Goal: Navigation & Orientation: Understand site structure

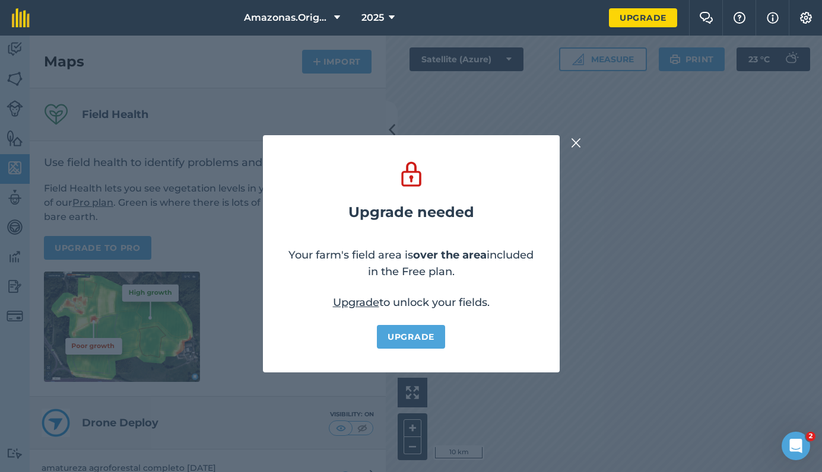
click at [575, 142] on img at bounding box center [576, 143] width 11 height 14
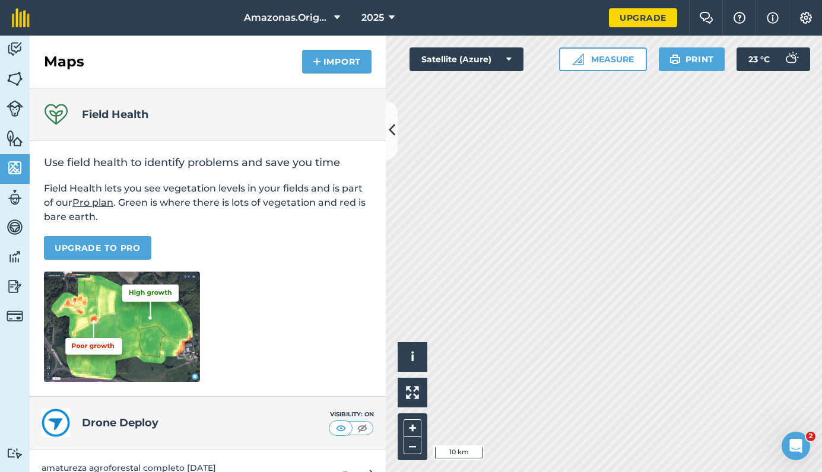
click at [14, 47] on img at bounding box center [15, 49] width 17 height 18
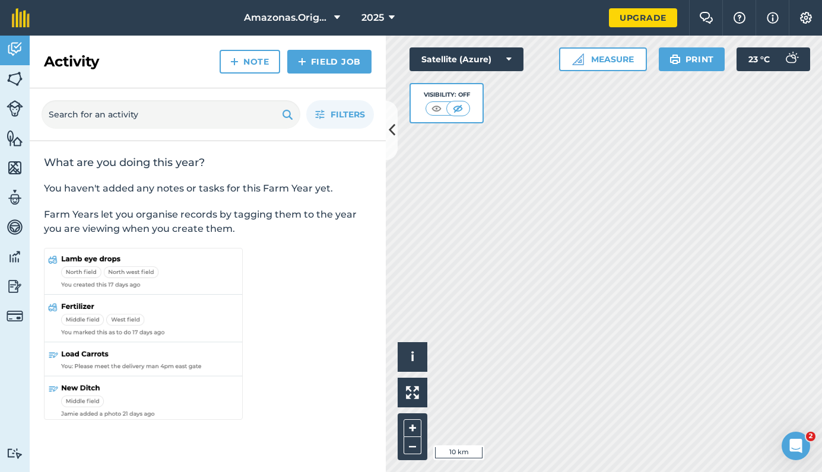
click at [121, 64] on div "Activity Note Field Job" at bounding box center [208, 62] width 356 height 53
click at [14, 76] on img at bounding box center [15, 79] width 17 height 18
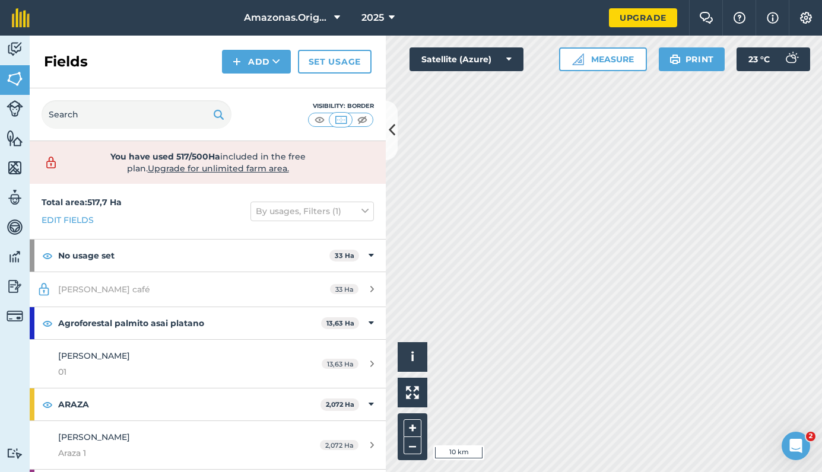
click at [393, 128] on icon at bounding box center [392, 130] width 7 height 21
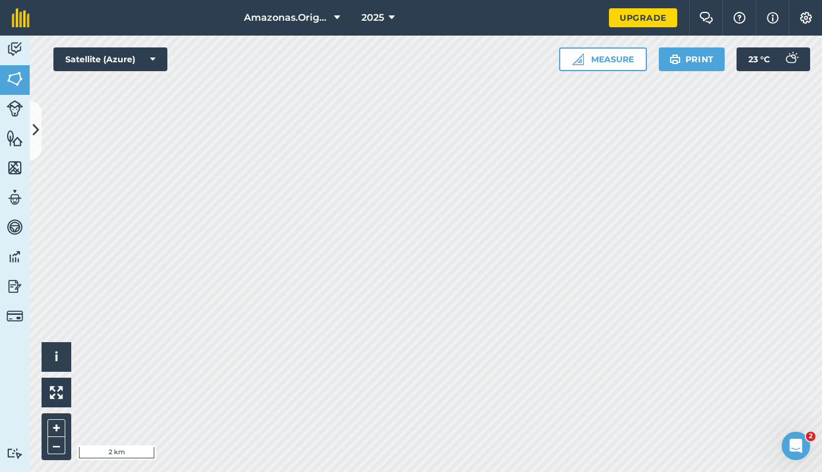
click at [39, 118] on button at bounding box center [36, 130] width 12 height 59
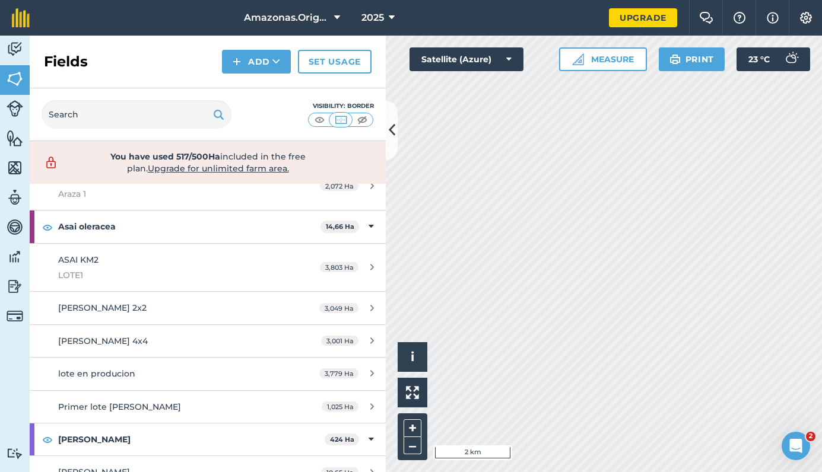
scroll to position [260, 0]
click at [110, 338] on span "[PERSON_NAME] 4x4" at bounding box center [103, 340] width 90 height 11
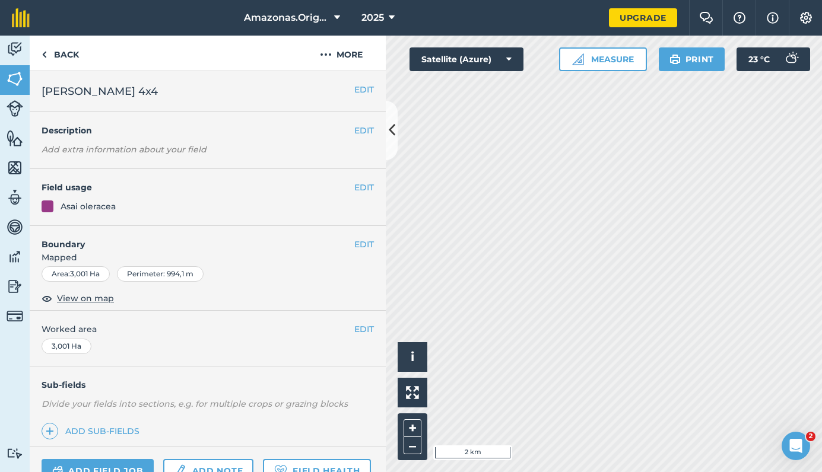
click at [82, 299] on span "View on map" at bounding box center [85, 298] width 57 height 13
click at [388, 122] on button at bounding box center [392, 130] width 12 height 59
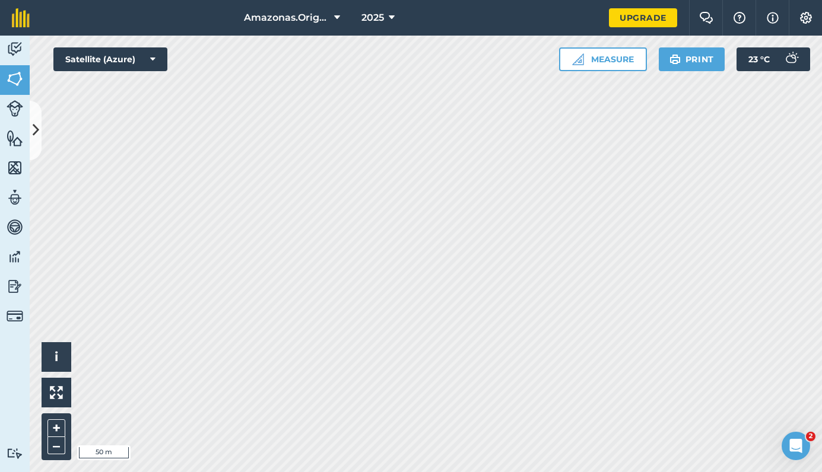
click at [33, 122] on icon at bounding box center [36, 130] width 7 height 21
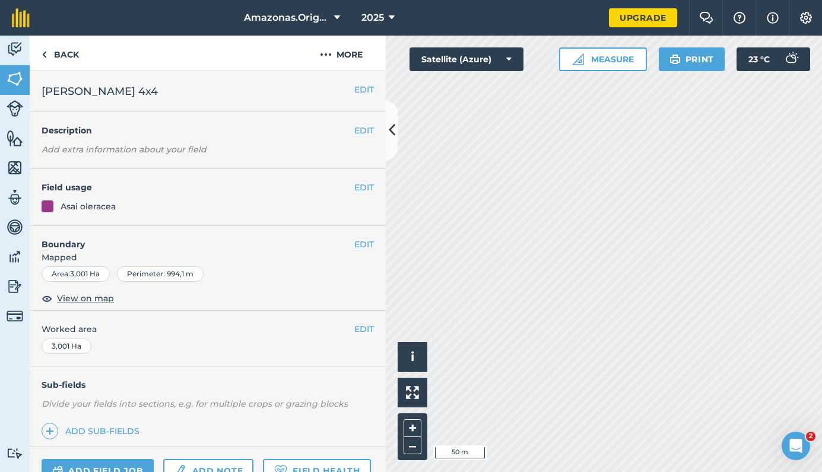
click at [13, 111] on img at bounding box center [15, 108] width 17 height 17
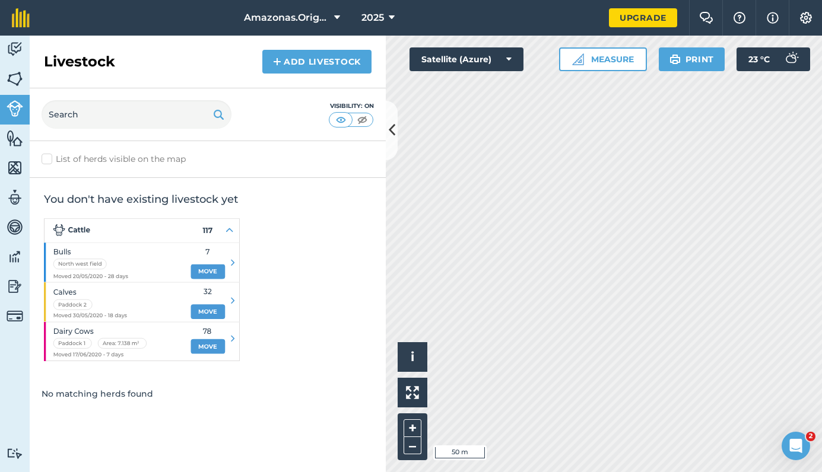
click at [15, 168] on img at bounding box center [15, 168] width 17 height 18
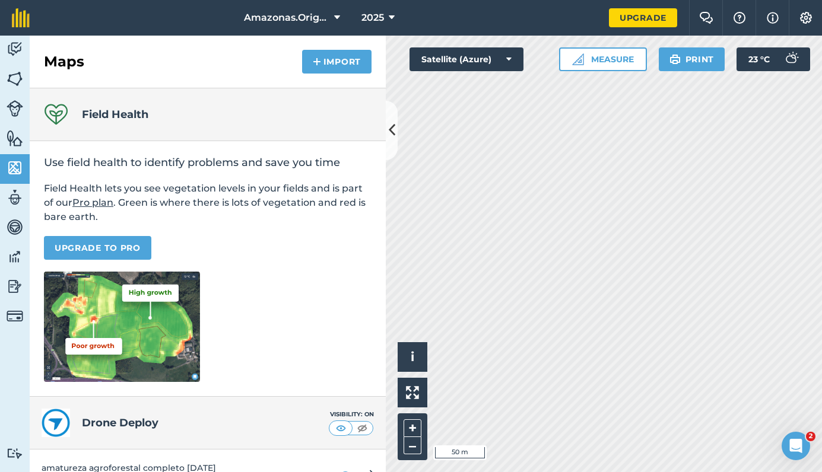
click at [20, 196] on img at bounding box center [15, 198] width 17 height 18
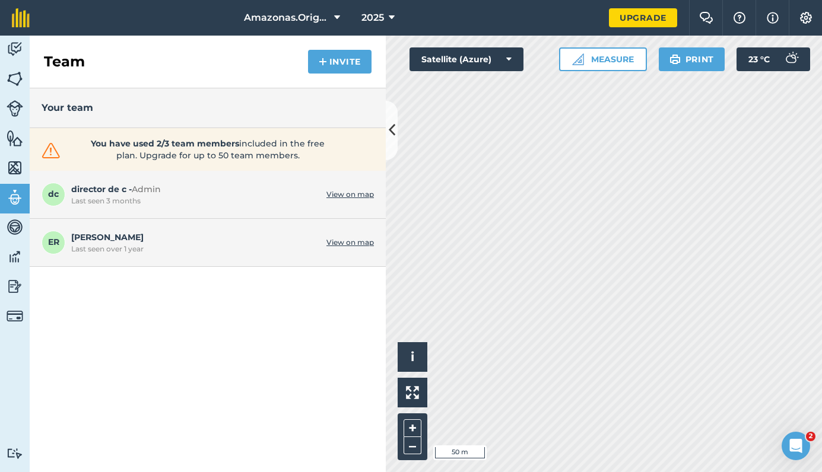
click at [13, 142] on img at bounding box center [15, 138] width 17 height 18
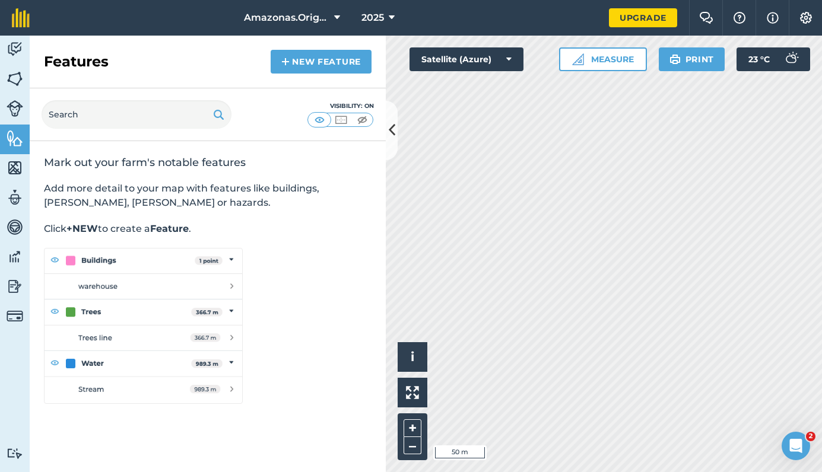
click at [123, 87] on div "Features New feature" at bounding box center [208, 62] width 356 height 53
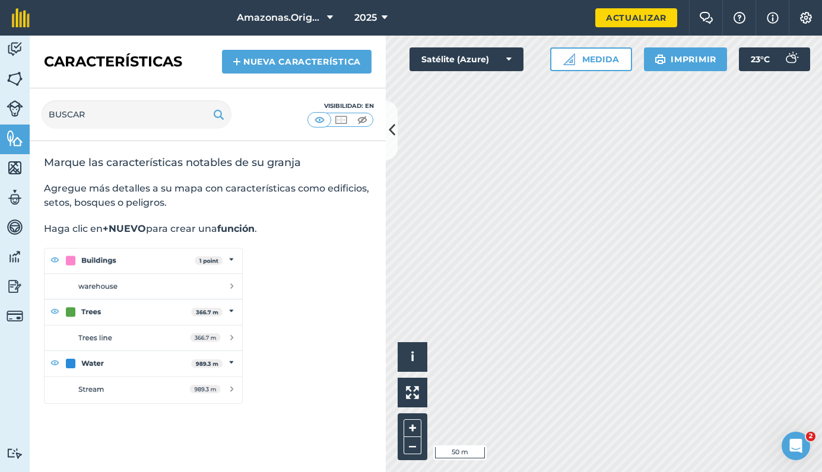
click at [9, 169] on img at bounding box center [15, 168] width 17 height 18
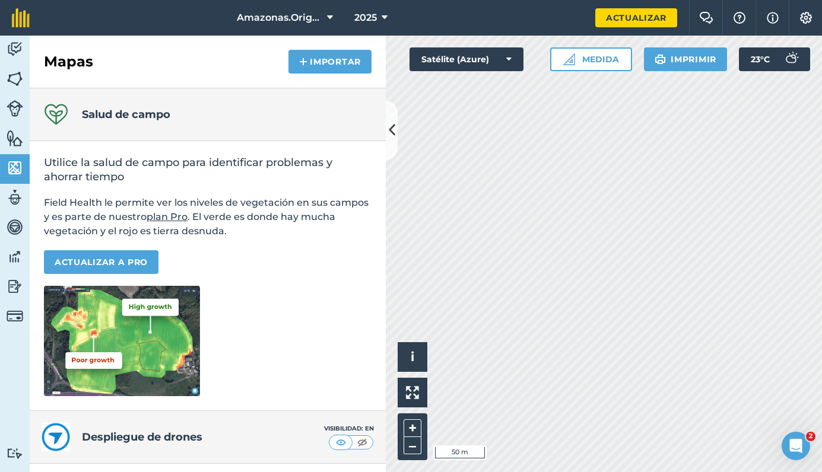
click at [16, 144] on img at bounding box center [15, 138] width 17 height 18
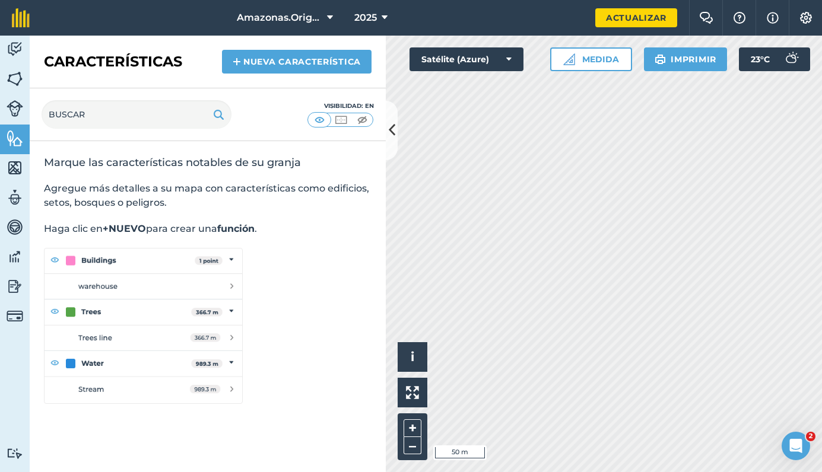
click at [17, 165] on img at bounding box center [15, 168] width 17 height 18
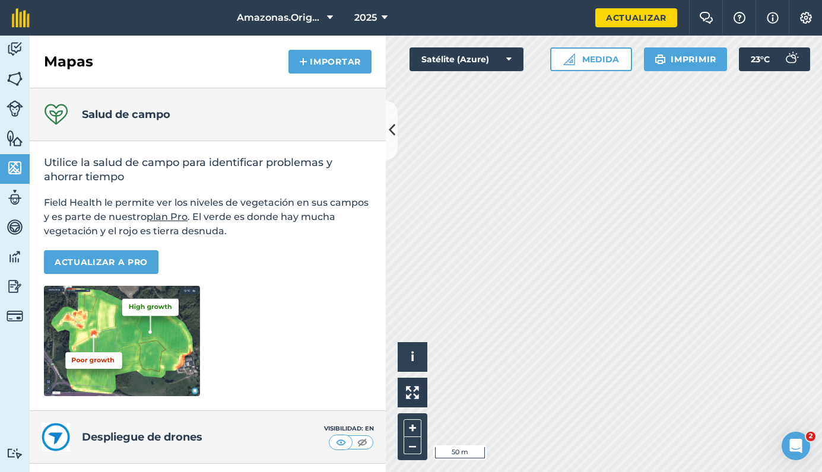
click at [12, 205] on img at bounding box center [15, 198] width 17 height 18
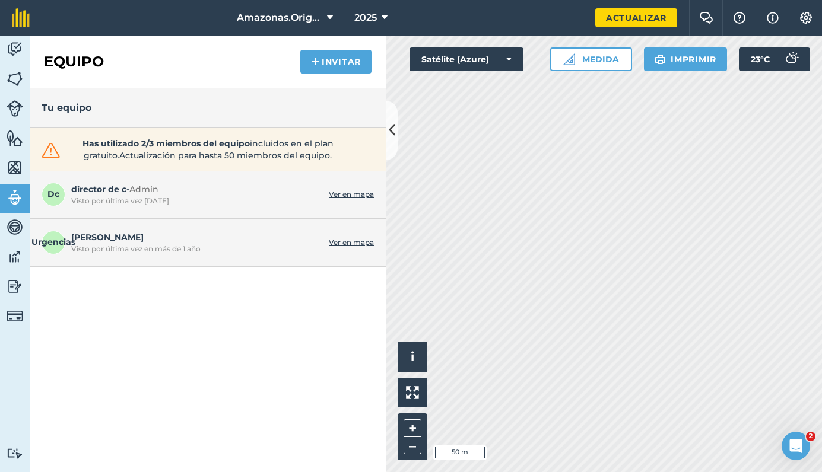
click at [12, 261] on img at bounding box center [15, 257] width 17 height 18
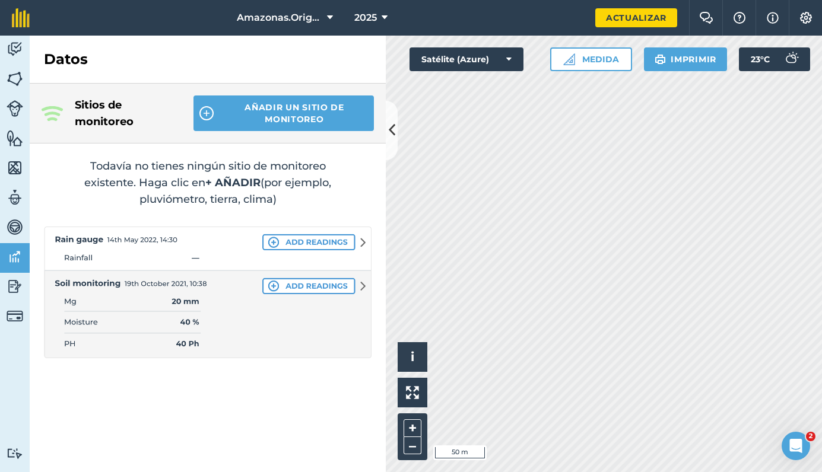
click at [18, 288] on img at bounding box center [15, 287] width 17 height 18
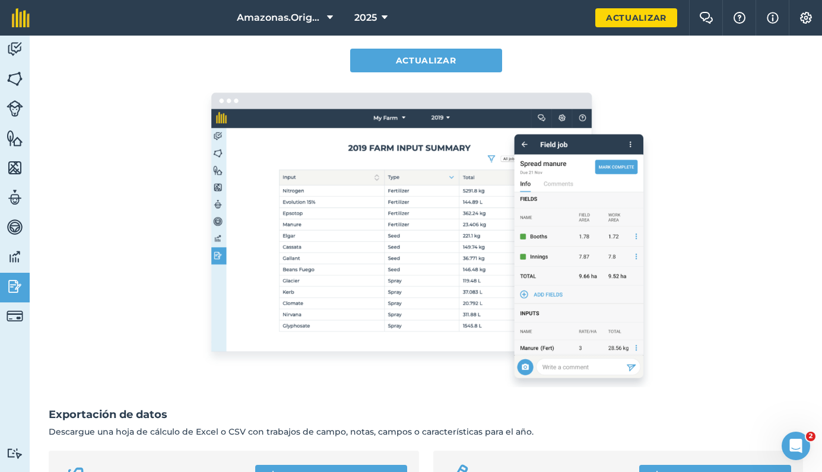
scroll to position [228, 0]
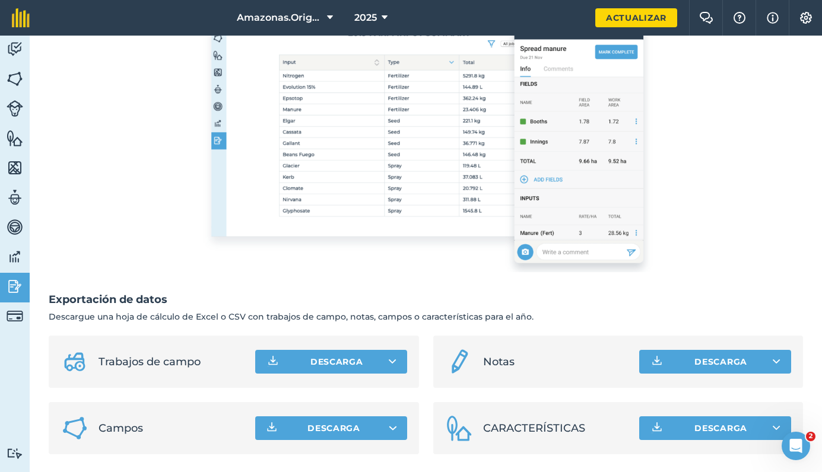
click at [16, 49] on img at bounding box center [15, 49] width 17 height 18
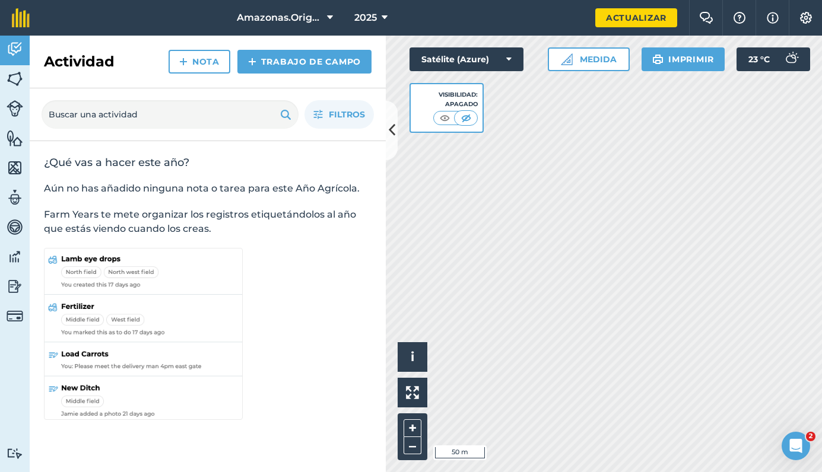
click at [394, 125] on icon at bounding box center [392, 130] width 7 height 21
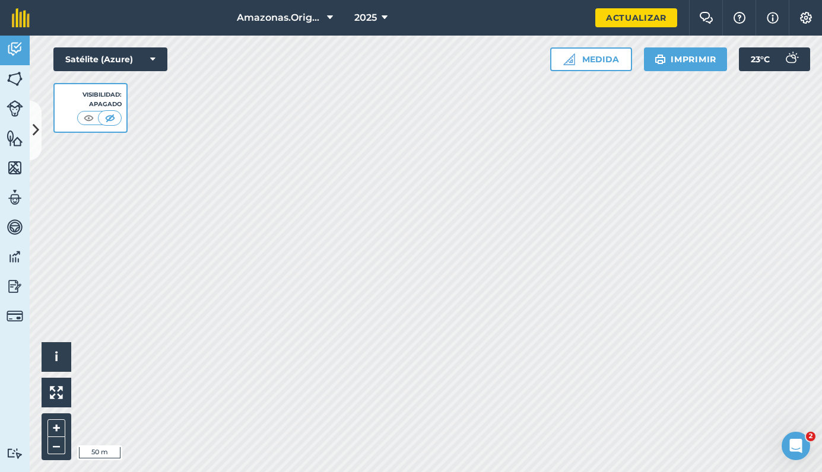
click at [12, 166] on img at bounding box center [15, 168] width 17 height 18
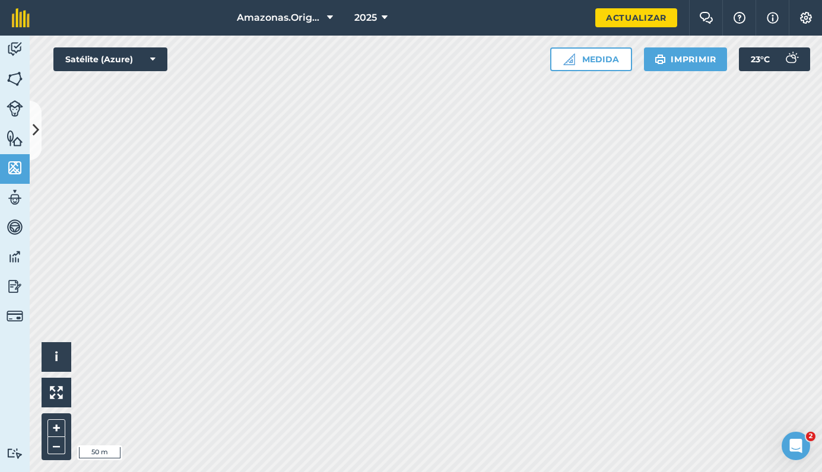
click at [37, 120] on icon at bounding box center [36, 130] width 7 height 21
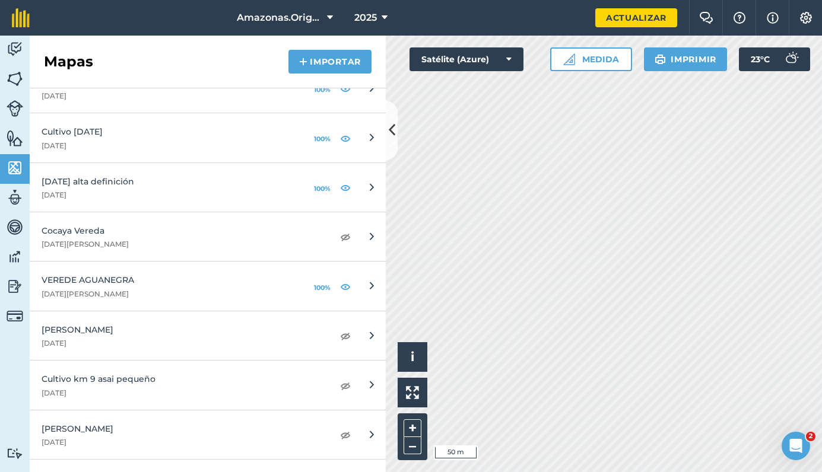
scroll to position [1161, 0]
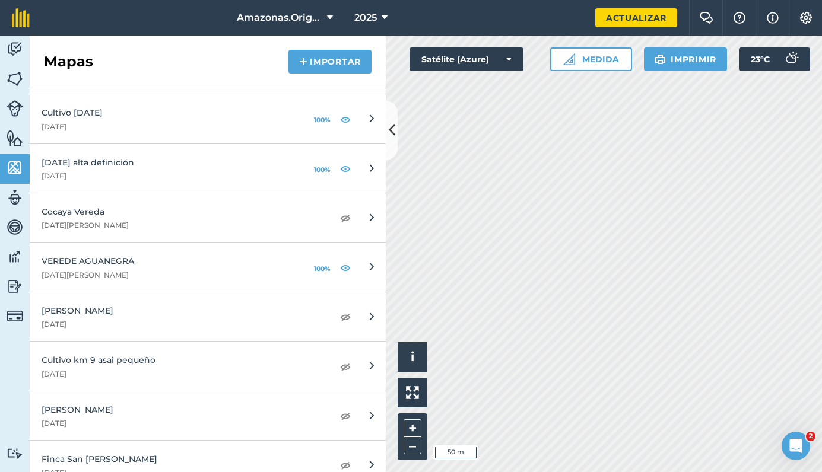
click at [346, 312] on img at bounding box center [345, 317] width 11 height 14
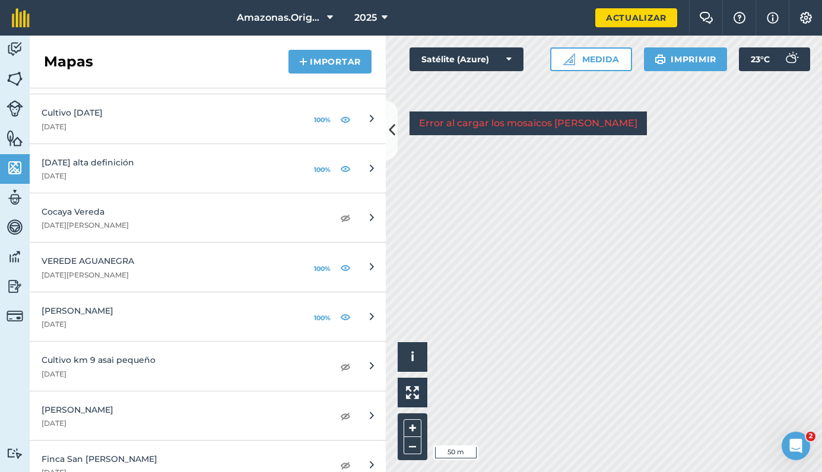
click at [389, 120] on icon at bounding box center [392, 130] width 7 height 21
